Goal: Task Accomplishment & Management: Use online tool/utility

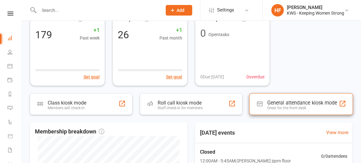
scroll to position [78, 0]
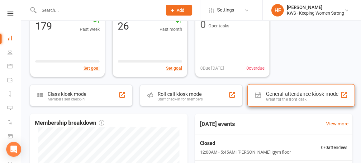
click at [292, 97] on div "Great for the front desk" at bounding box center [302, 99] width 73 height 5
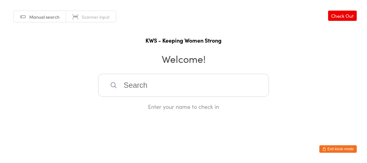
click at [185, 92] on input "search" at bounding box center [183, 85] width 171 height 23
type input "f"
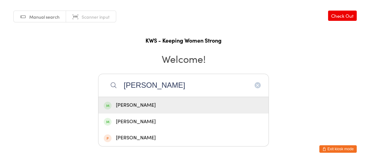
type input "erica maxk"
click at [135, 106] on div "Erica MacKinnon" at bounding box center [183, 105] width 159 height 8
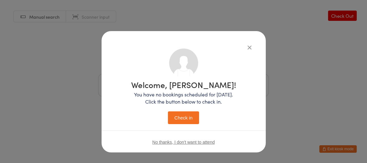
click at [176, 117] on button "Check in" at bounding box center [183, 117] width 31 height 13
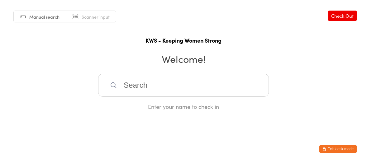
click at [123, 88] on input "search" at bounding box center [183, 85] width 171 height 23
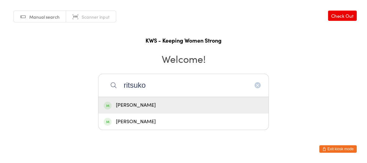
type input "ritsuko"
click at [132, 103] on div "Ritsuko Furukawa" at bounding box center [183, 105] width 159 height 8
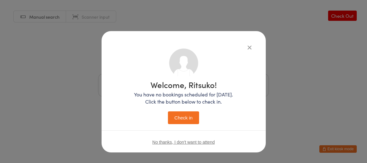
click at [185, 118] on button "Check in" at bounding box center [183, 117] width 31 height 13
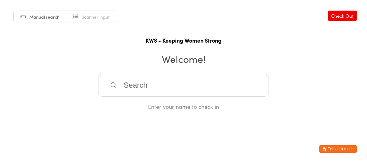
click at [135, 87] on input "search" at bounding box center [183, 85] width 171 height 23
type input "gwy"
click at [133, 104] on div "Gwyn Shewan" at bounding box center [183, 105] width 159 height 8
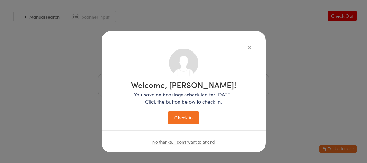
click at [183, 120] on button "Check in" at bounding box center [183, 117] width 31 height 13
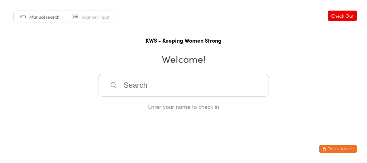
click at [133, 88] on input "search" at bounding box center [183, 85] width 171 height 23
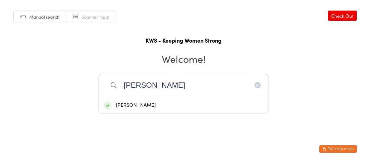
type input "gill"
click at [129, 106] on div "Gill Geer" at bounding box center [183, 105] width 159 height 8
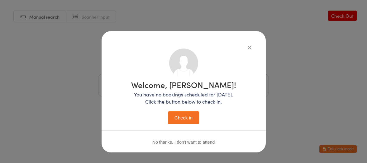
click at [173, 119] on button "Check in" at bounding box center [183, 117] width 31 height 13
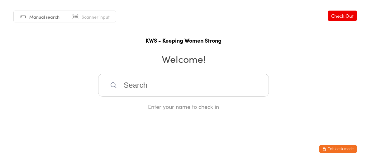
click at [134, 82] on input "search" at bounding box center [183, 85] width 171 height 23
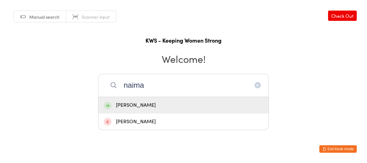
type input "naima"
click at [125, 107] on div "Naima Adeel" at bounding box center [183, 105] width 159 height 8
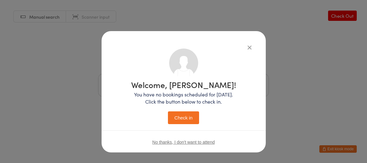
click at [185, 120] on button "Check in" at bounding box center [183, 117] width 31 height 13
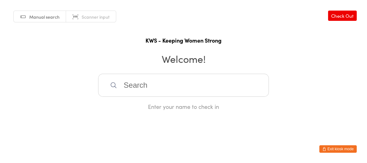
click at [152, 88] on input "search" at bounding box center [183, 85] width 171 height 23
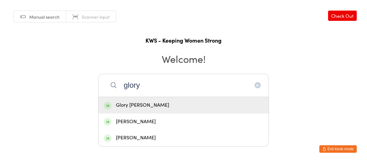
type input "glory"
click at [129, 104] on div "Glory Joseph" at bounding box center [183, 105] width 159 height 8
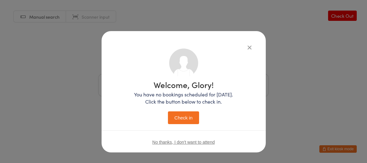
click at [168, 117] on button "Check in" at bounding box center [183, 117] width 31 height 13
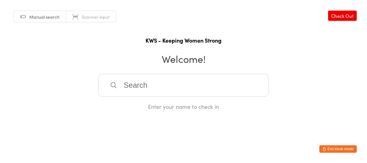
click at [180, 76] on input "search" at bounding box center [183, 85] width 171 height 23
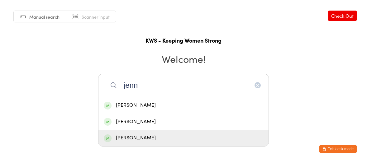
type input "jenn"
click at [139, 135] on div "Jennine Irving" at bounding box center [183, 138] width 159 height 8
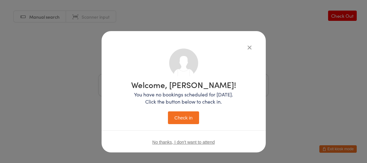
click at [178, 118] on button "Check in" at bounding box center [183, 117] width 31 height 13
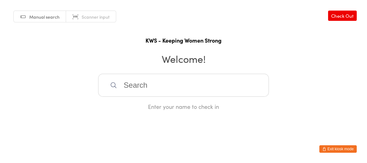
click at [195, 89] on input "search" at bounding box center [183, 85] width 171 height 23
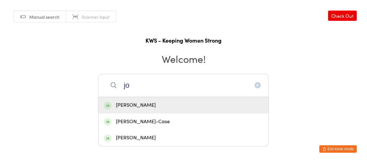
type input "jo"
click at [126, 106] on div "Jo Watters" at bounding box center [183, 105] width 159 height 8
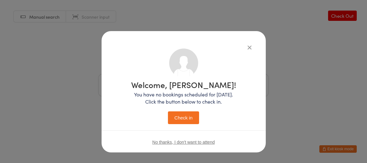
click at [177, 120] on button "Check in" at bounding box center [183, 117] width 31 height 13
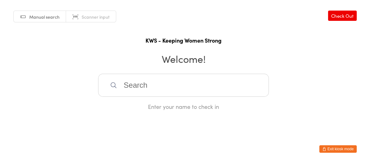
click at [130, 83] on input "search" at bounding box center [183, 85] width 171 height 23
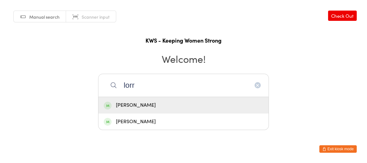
type input "lorr"
drag, startPoint x: 134, startPoint y: 106, endPoint x: 212, endPoint y: 136, distance: 83.5
click at [139, 108] on div "Lorraine McGuire" at bounding box center [183, 105] width 159 height 8
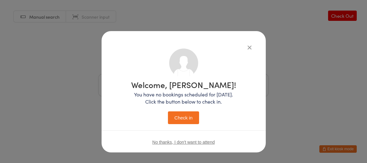
click at [187, 118] on button "Check in" at bounding box center [183, 117] width 31 height 13
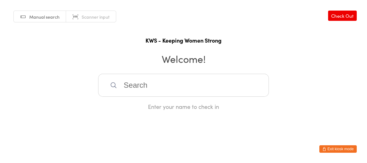
click at [199, 135] on html "You have now entered Kiosk Mode. Members will be able to check themselves in us…" at bounding box center [183, 81] width 367 height 163
click at [193, 87] on input "search" at bounding box center [183, 85] width 171 height 23
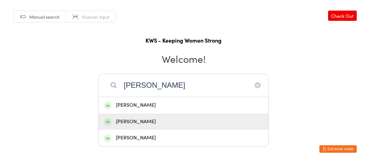
type input "jenny"
click at [144, 121] on div "Jenny Yamada" at bounding box center [183, 122] width 159 height 8
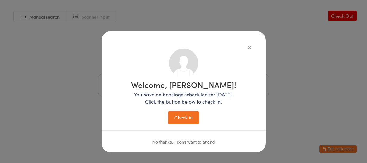
click at [189, 119] on button "Check in" at bounding box center [183, 117] width 31 height 13
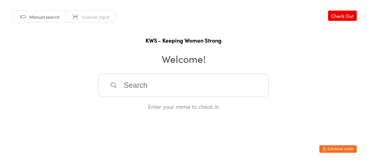
click at [165, 84] on input "search" at bounding box center [183, 85] width 171 height 23
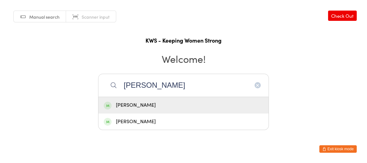
type input "Rae"
click at [146, 101] on div "Rae Barnes" at bounding box center [183, 105] width 159 height 8
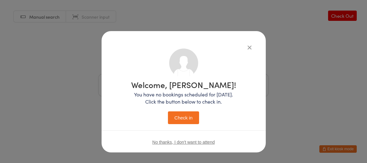
click at [175, 114] on button "Check in" at bounding box center [183, 117] width 31 height 13
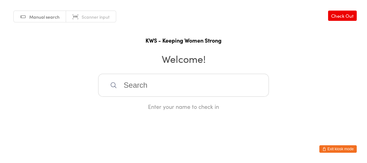
click at [155, 86] on input "search" at bounding box center [183, 85] width 171 height 23
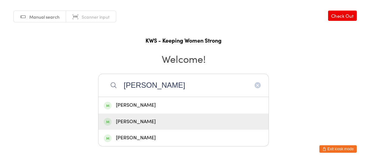
type input "helen f"
click at [139, 121] on div "Helen Fisher" at bounding box center [183, 122] width 159 height 8
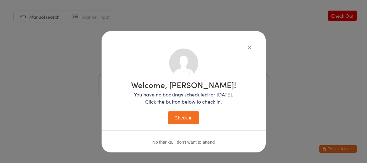
click at [186, 117] on button "Check in" at bounding box center [183, 117] width 31 height 13
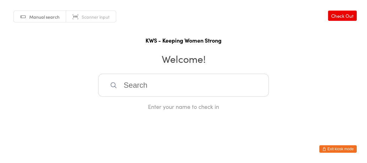
click at [128, 86] on input "search" at bounding box center [183, 85] width 171 height 23
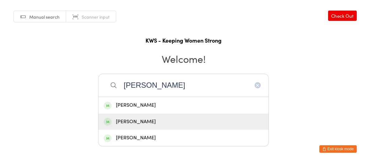
type input "julia"
click at [128, 119] on div "Julia Hancy" at bounding box center [183, 122] width 159 height 8
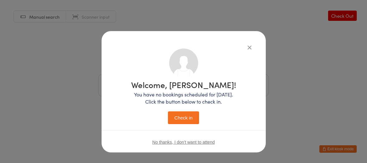
click at [185, 116] on button "Check in" at bounding box center [183, 117] width 31 height 13
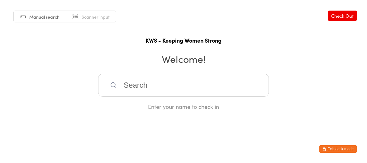
click at [130, 82] on input "search" at bounding box center [183, 85] width 171 height 23
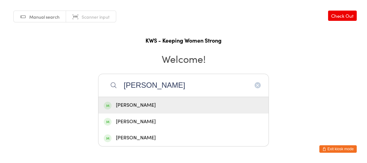
type input "julie"
click at [139, 106] on div "Julie Marshall" at bounding box center [183, 105] width 159 height 8
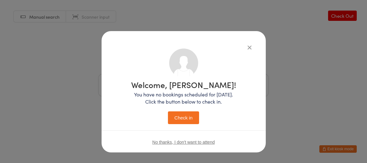
click at [170, 117] on button "Check in" at bounding box center [183, 117] width 31 height 13
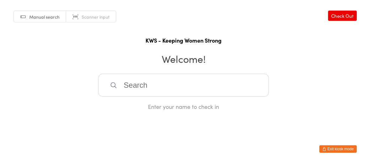
click at [136, 86] on input "search" at bounding box center [183, 85] width 171 height 23
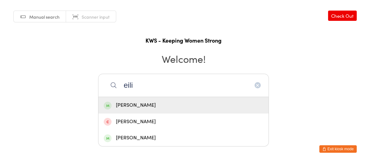
type input "eili"
click at [144, 103] on div "Eilis Murphy" at bounding box center [183, 105] width 159 height 8
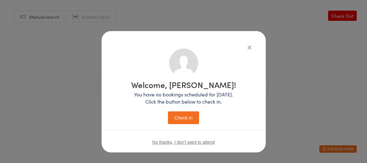
click at [176, 115] on button "Check in" at bounding box center [183, 117] width 31 height 13
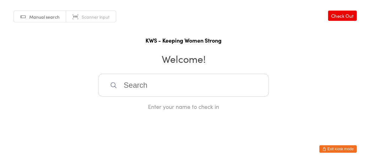
click at [124, 84] on input "search" at bounding box center [183, 85] width 171 height 23
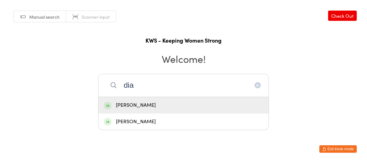
type input "dia"
click at [141, 104] on div "Diane Williams" at bounding box center [183, 105] width 159 height 8
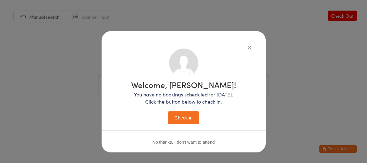
click at [179, 119] on button "Check in" at bounding box center [183, 117] width 31 height 13
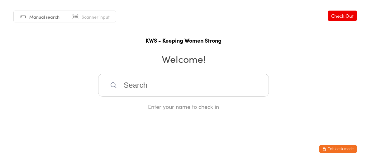
drag, startPoint x: 123, startPoint y: 85, endPoint x: 141, endPoint y: 87, distance: 18.8
click at [125, 85] on input "search" at bounding box center [183, 85] width 171 height 23
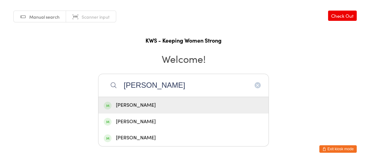
type input "Faye"
click at [131, 105] on div "Faye Thurley" at bounding box center [183, 105] width 159 height 8
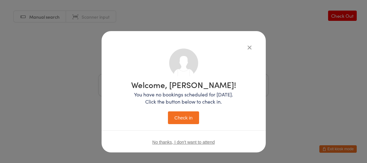
click at [180, 118] on button "Check in" at bounding box center [183, 117] width 31 height 13
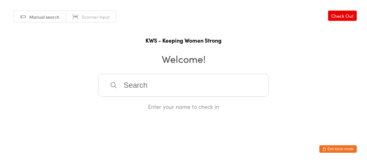
click at [131, 87] on input "search" at bounding box center [183, 85] width 171 height 23
click at [134, 85] on input "search" at bounding box center [183, 85] width 171 height 23
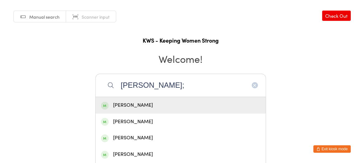
type input "sherry;"
click at [126, 102] on div "Sherryl Bennett" at bounding box center [180, 105] width 159 height 8
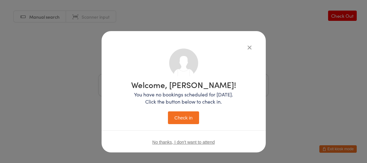
click at [184, 117] on button "Check in" at bounding box center [183, 117] width 31 height 13
